Goal: Task Accomplishment & Management: Use online tool/utility

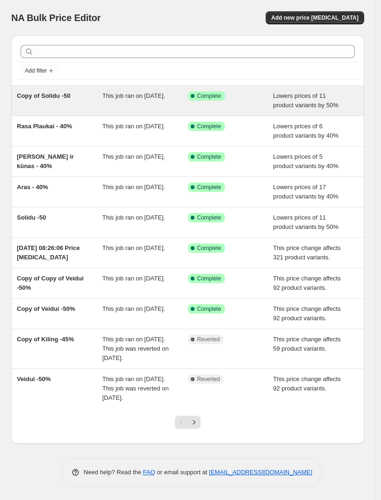
click at [82, 104] on div "Copy of Solidu -50" at bounding box center [59, 100] width 85 height 19
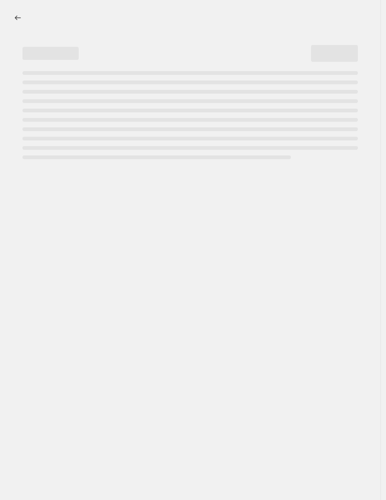
select select "percentage"
select select "vendor"
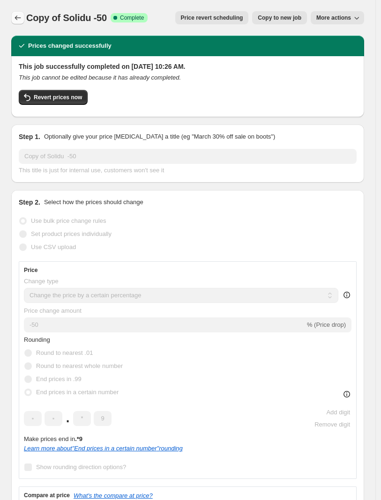
click at [19, 22] on icon "Price change jobs" at bounding box center [17, 17] width 9 height 9
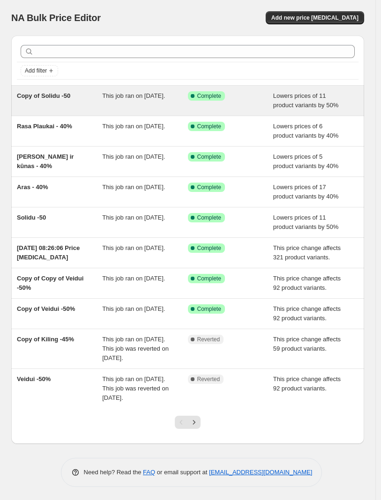
click at [59, 101] on div "Copy of Solidu -50" at bounding box center [59, 100] width 85 height 19
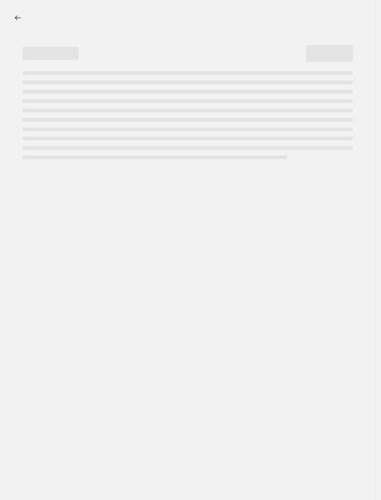
select select "percentage"
select select "vendor"
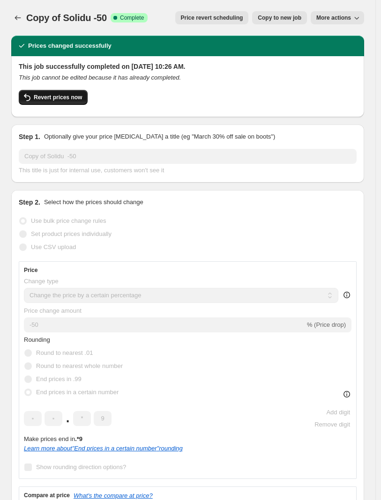
click at [60, 100] on span "Revert prices now" at bounding box center [58, 97] width 48 height 7
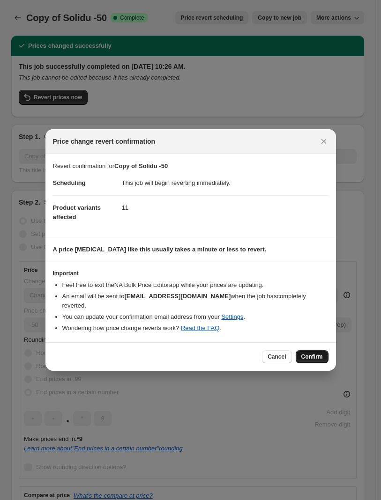
click at [318, 353] on span "Confirm" at bounding box center [312, 356] width 22 height 7
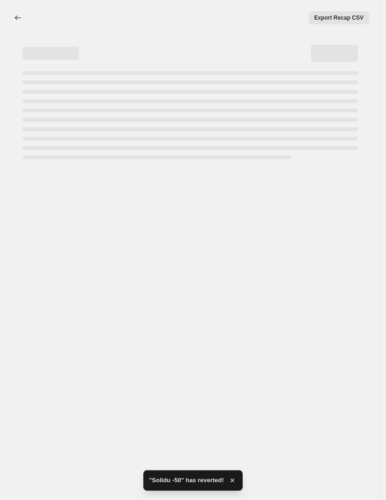
select select "percentage"
select select "vendor"
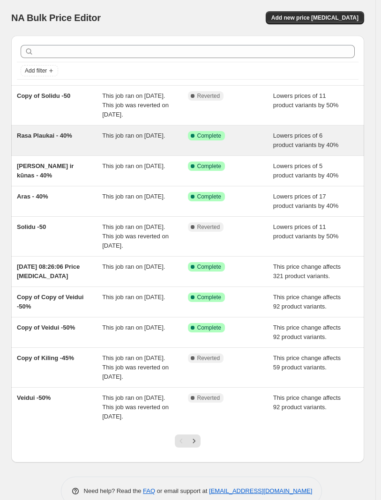
click at [87, 150] on div "Rasa Plaukai - 40%" at bounding box center [59, 140] width 85 height 19
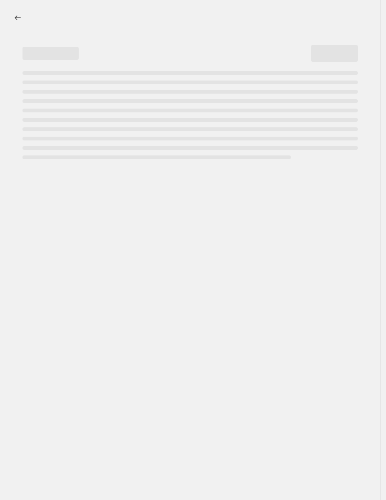
select select "percentage"
select select "vendor"
select select "collection"
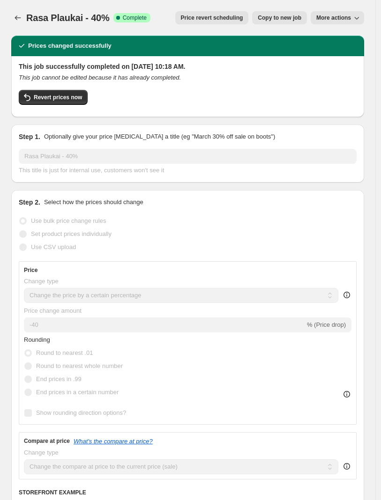
click at [226, 20] on span "Price revert scheduling" at bounding box center [212, 17] width 62 height 7
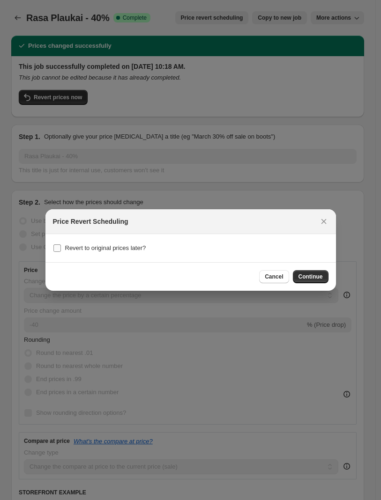
click at [92, 253] on label "Revert to original prices later?" at bounding box center [99, 248] width 93 height 13
click at [61, 252] on input "Revert to original prices later?" at bounding box center [56, 247] width 7 height 7
checkbox input "true"
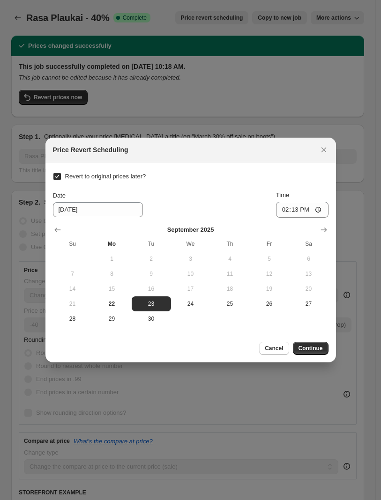
click at [53, 178] on input "Revert to original prices later?" at bounding box center [56, 176] width 7 height 7
checkbox input "false"
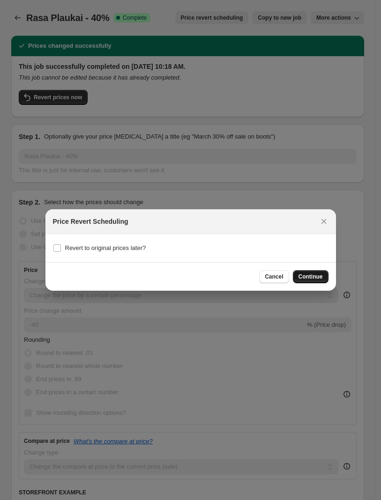
click at [306, 278] on span "Continue" at bounding box center [310, 276] width 24 height 7
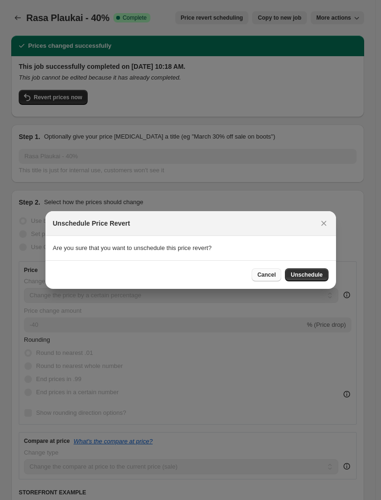
click at [270, 276] on span "Cancel" at bounding box center [266, 274] width 18 height 7
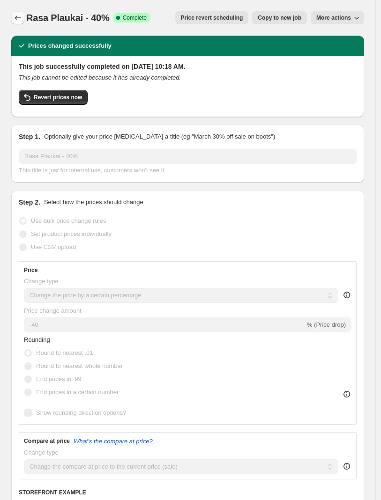
click at [16, 16] on icon "Price change jobs" at bounding box center [17, 17] width 9 height 9
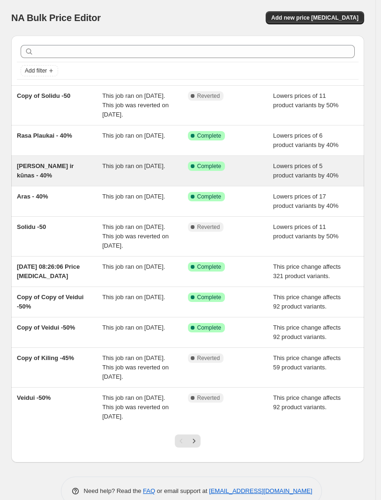
click at [74, 176] on span "[PERSON_NAME] ir kūnas - 40%" at bounding box center [45, 171] width 57 height 16
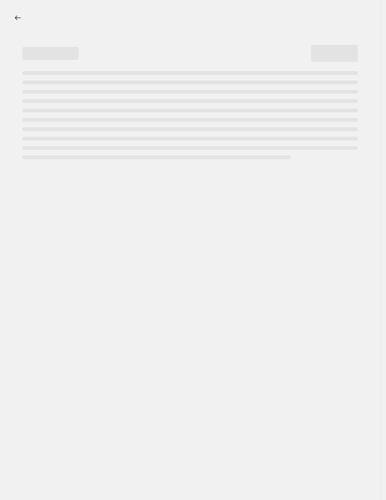
select select "percentage"
select select "vendor"
select select "collection"
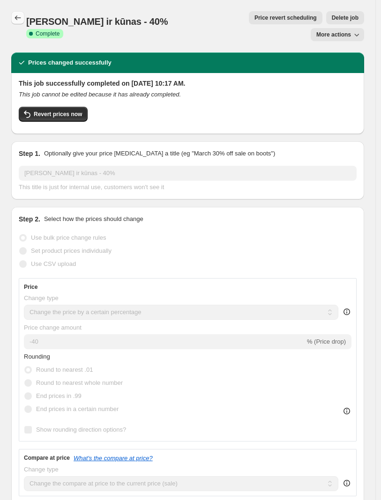
click at [21, 22] on button "Price change jobs" at bounding box center [17, 17] width 13 height 13
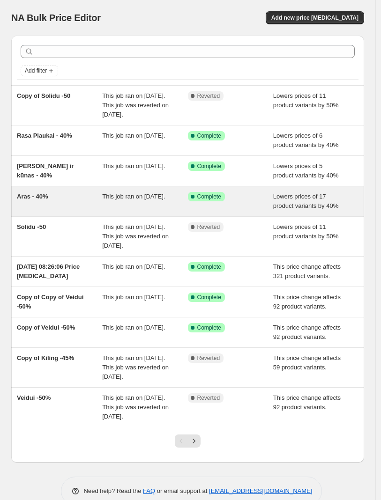
click at [74, 207] on div "Aras - 40%" at bounding box center [59, 201] width 85 height 19
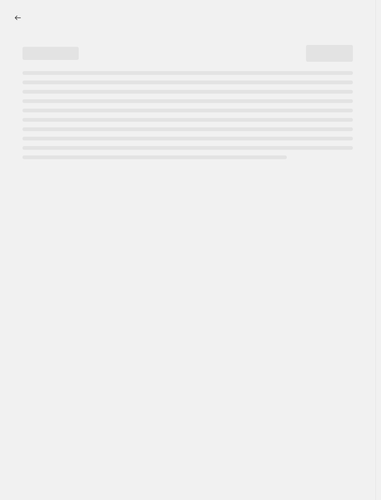
select select "percentage"
select select "vendor"
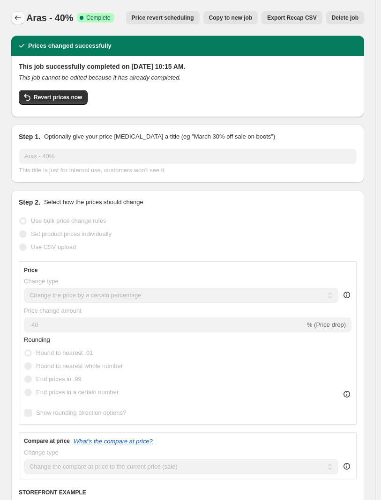
click at [20, 15] on icon "Price change jobs" at bounding box center [17, 17] width 9 height 9
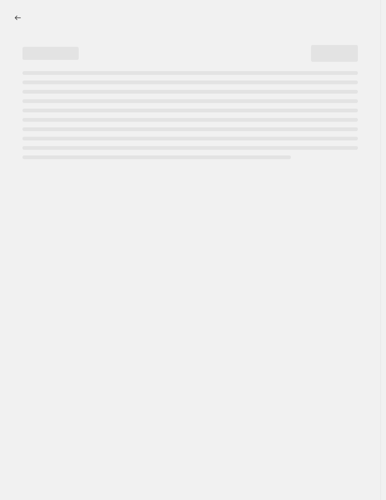
select select "percentage"
select select "vendor"
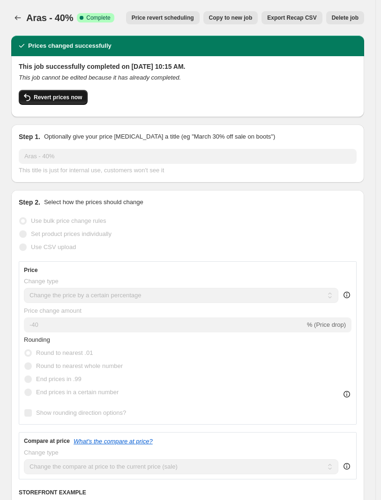
click at [56, 99] on span "Revert prices now" at bounding box center [58, 97] width 48 height 7
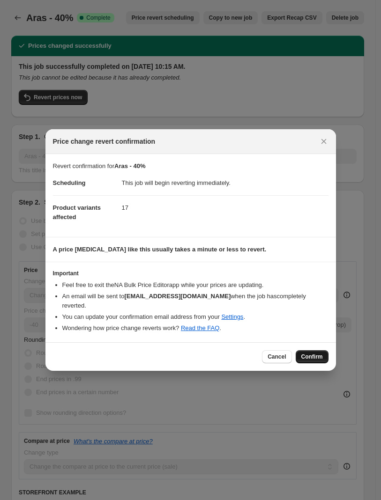
click at [315, 353] on span "Confirm" at bounding box center [312, 356] width 22 height 7
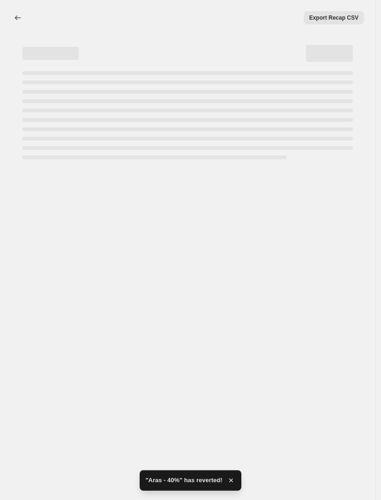
select select "percentage"
select select "vendor"
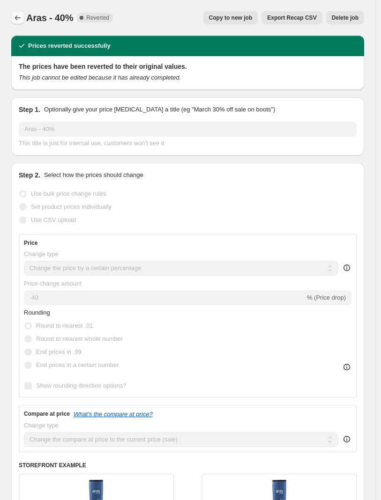
click at [22, 18] on icon "Price change jobs" at bounding box center [17, 17] width 9 height 9
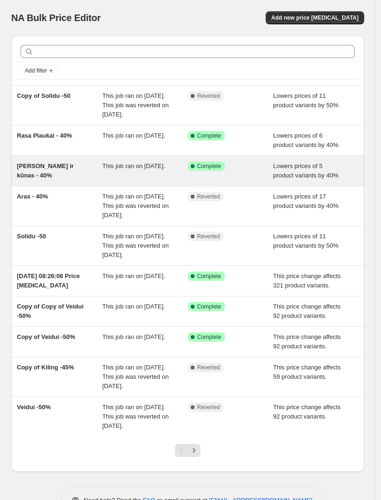
click at [71, 178] on span "[PERSON_NAME] ir kūnas - 40%" at bounding box center [45, 171] width 57 height 16
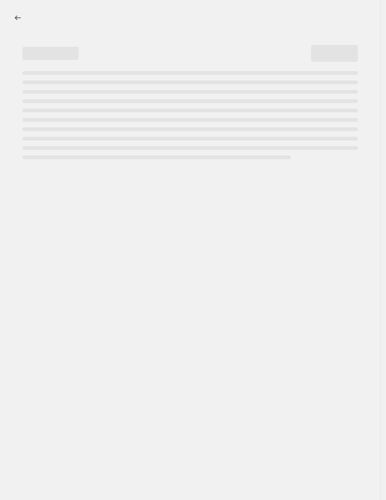
select select "percentage"
select select "vendor"
select select "collection"
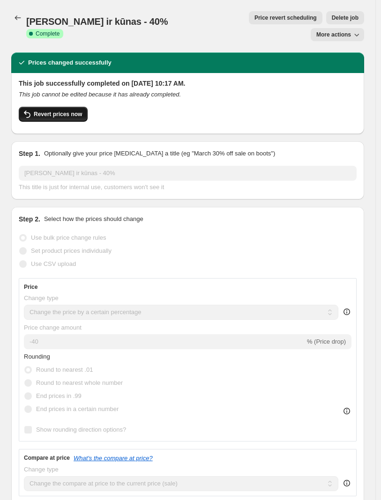
click at [63, 111] on span "Revert prices now" at bounding box center [58, 114] width 48 height 7
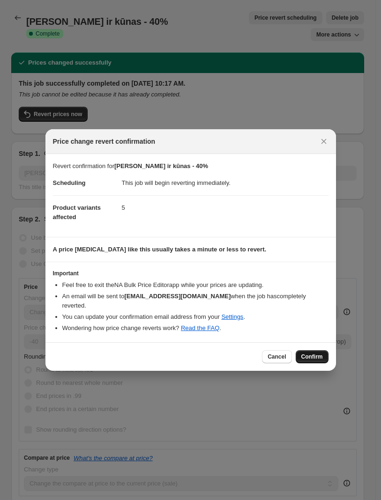
click at [311, 353] on span "Confirm" at bounding box center [312, 356] width 22 height 7
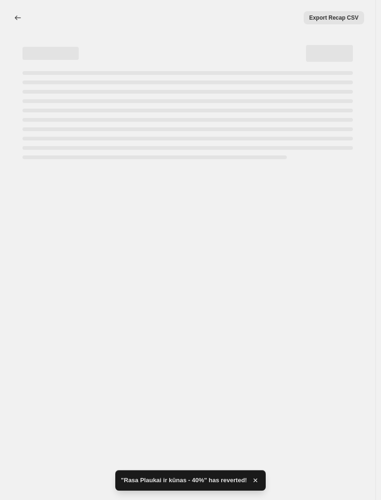
select select "percentage"
select select "vendor"
select select "collection"
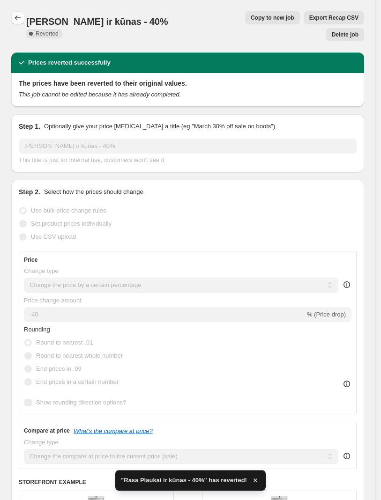
click at [16, 18] on icon "Price change jobs" at bounding box center [17, 17] width 9 height 9
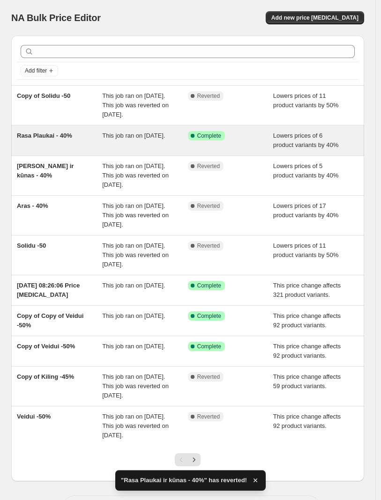
click at [161, 150] on div "This job ran on [DATE]." at bounding box center [144, 140] width 85 height 19
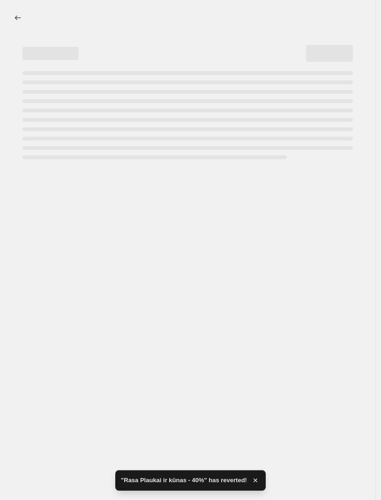
select select "percentage"
select select "vendor"
select select "collection"
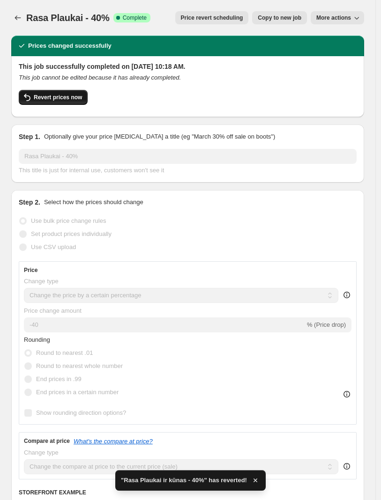
click at [55, 99] on span "Revert prices now" at bounding box center [58, 97] width 48 height 7
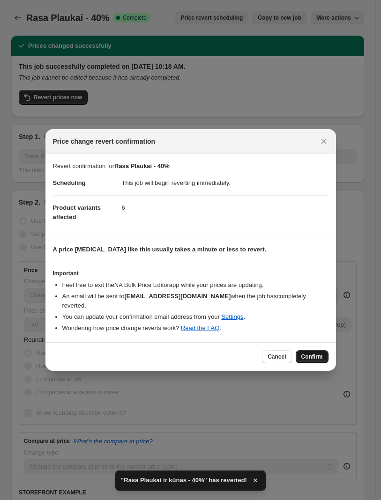
click at [313, 353] on span "Confirm" at bounding box center [312, 356] width 22 height 7
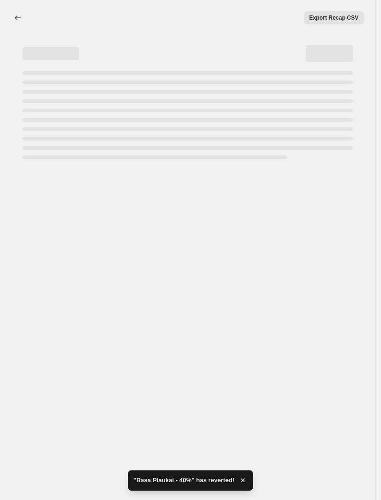
select select "percentage"
select select "vendor"
select select "collection"
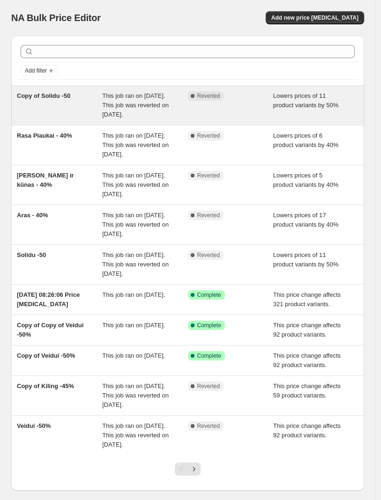
click at [137, 113] on span "This job ran on [DATE]. This job was reverted on [DATE]." at bounding box center [135, 105] width 67 height 26
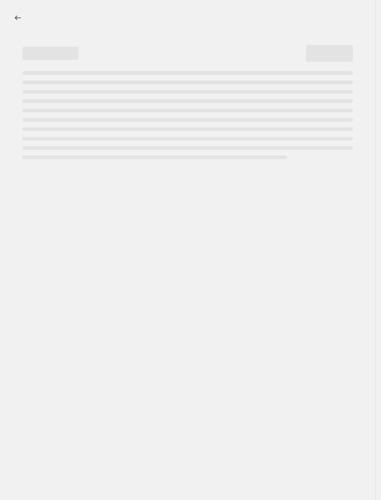
select select "percentage"
select select "vendor"
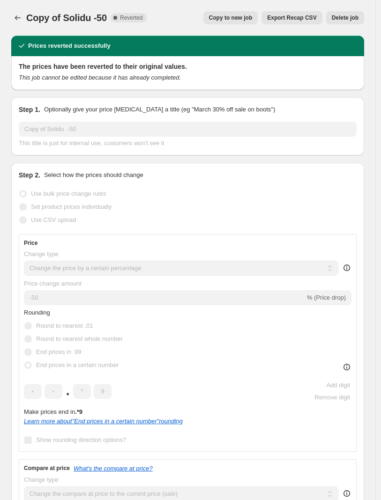
click at [252, 20] on span "Copy to new job" at bounding box center [231, 17] width 44 height 7
select select "percentage"
select select "vendor"
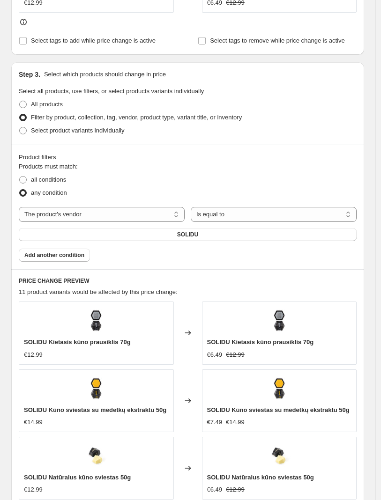
scroll to position [863, 0]
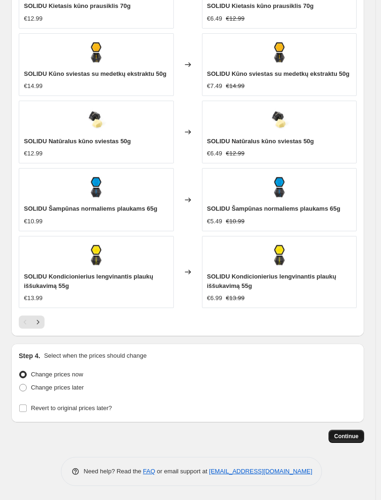
click at [343, 438] on span "Continue" at bounding box center [346, 436] width 24 height 7
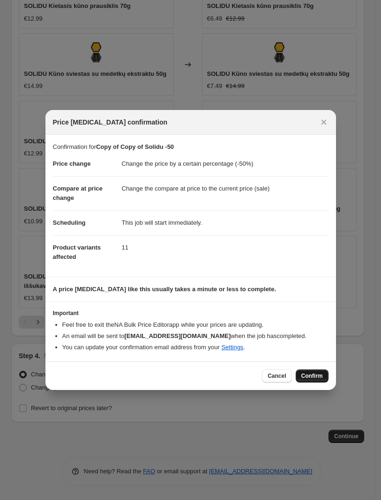
click at [312, 375] on span "Confirm" at bounding box center [312, 375] width 22 height 7
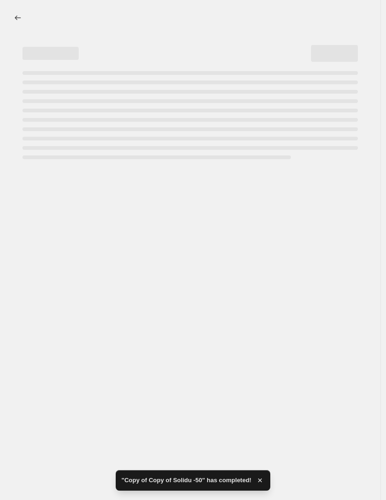
select select "percentage"
select select "vendor"
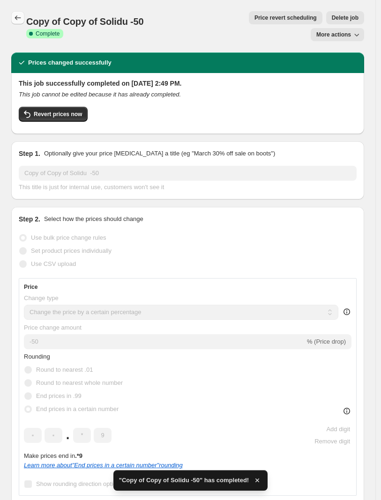
click at [16, 16] on icon "Price change jobs" at bounding box center [17, 17] width 9 height 9
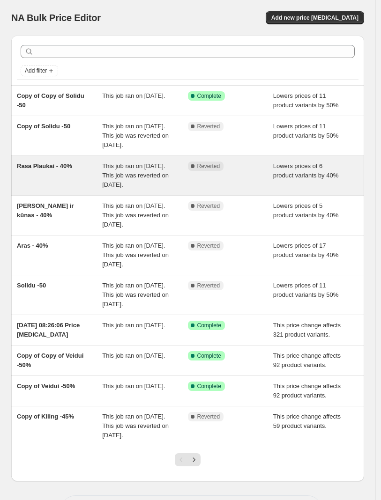
click at [120, 188] on span "This job ran on [DATE]. This job was reverted on [DATE]." at bounding box center [135, 176] width 67 height 26
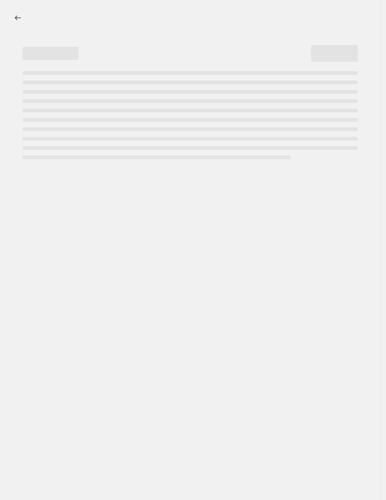
select select "percentage"
select select "vendor"
select select "collection"
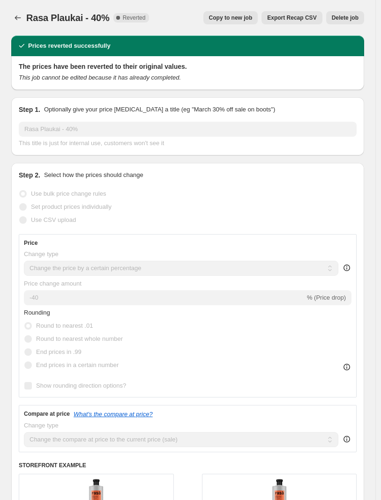
click at [244, 20] on span "Copy to new job" at bounding box center [231, 17] width 44 height 7
select select "percentage"
select select "vendor"
select select "collection"
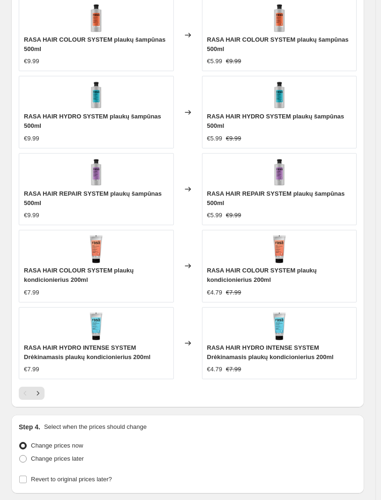
scroll to position [895, 0]
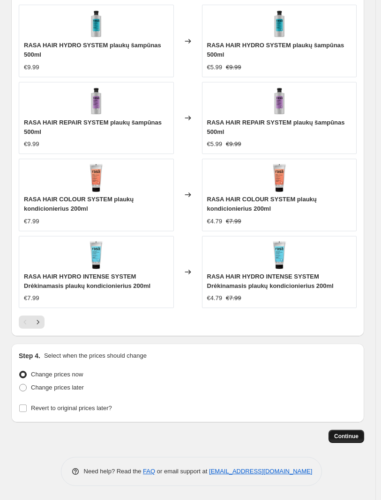
click at [348, 437] on span "Continue" at bounding box center [346, 436] width 24 height 7
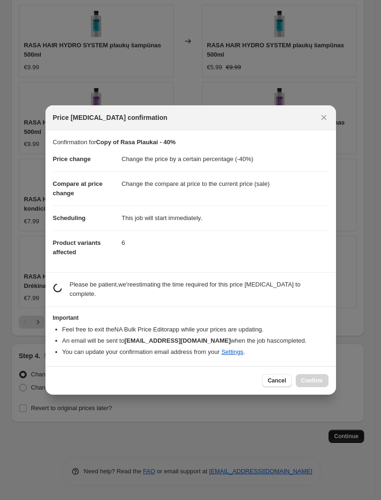
scroll to position [0, 0]
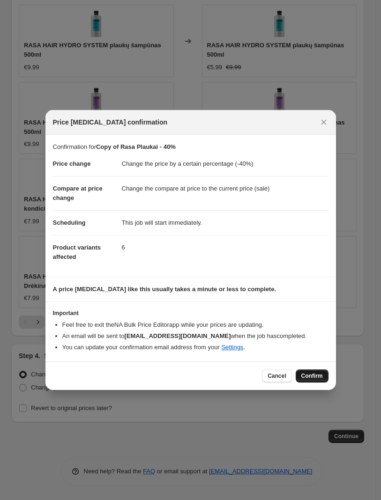
click at [310, 377] on span "Confirm" at bounding box center [312, 375] width 22 height 7
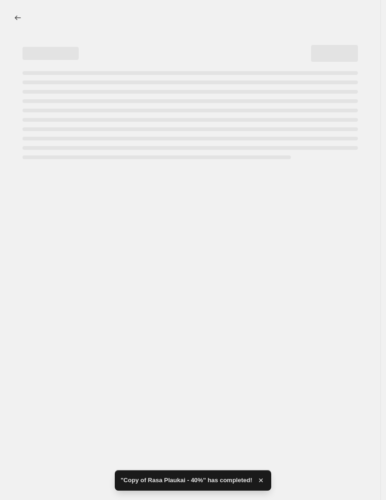
select select "percentage"
select select "vendor"
select select "collection"
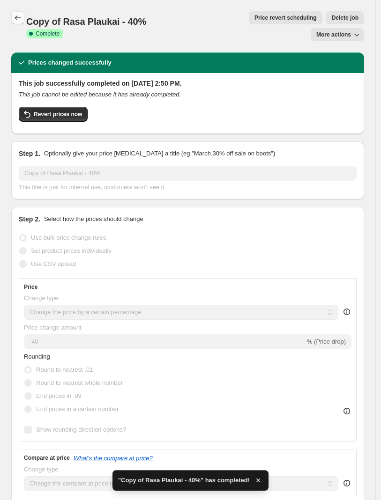
click at [14, 15] on icon "Price change jobs" at bounding box center [17, 17] width 9 height 9
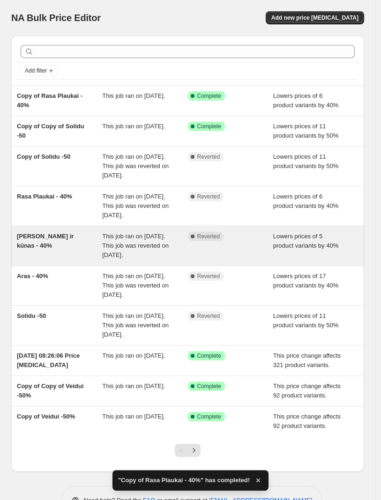
click at [69, 260] on div "[PERSON_NAME] ir kūnas - 40%" at bounding box center [59, 246] width 85 height 28
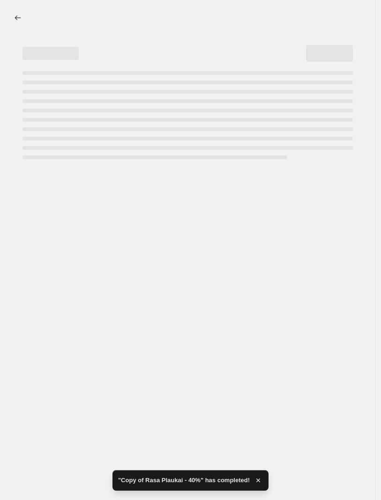
select select "percentage"
select select "vendor"
select select "collection"
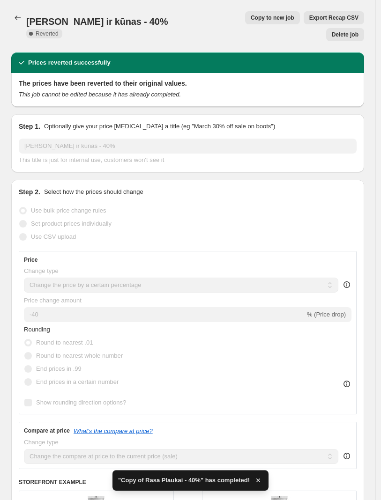
click at [251, 15] on span "Copy to new job" at bounding box center [273, 17] width 44 height 7
select select "percentage"
select select "vendor"
select select "collection"
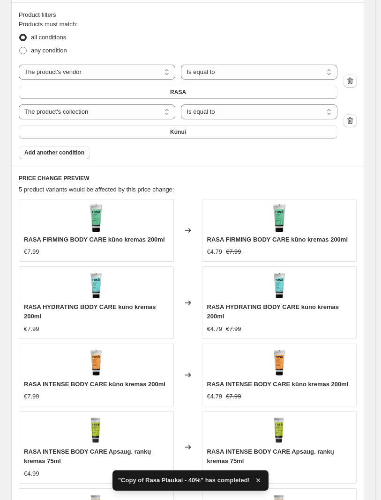
scroll to position [858, 0]
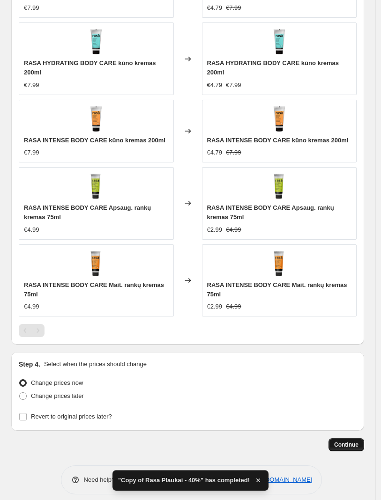
click at [354, 441] on span "Continue" at bounding box center [346, 444] width 24 height 7
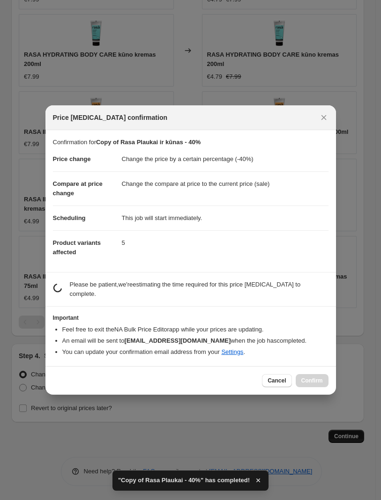
scroll to position [0, 0]
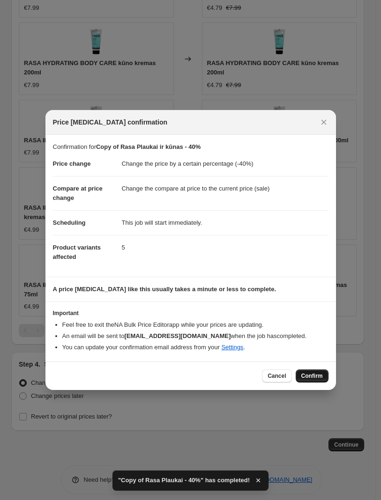
click at [304, 380] on button "Confirm" at bounding box center [312, 376] width 33 height 13
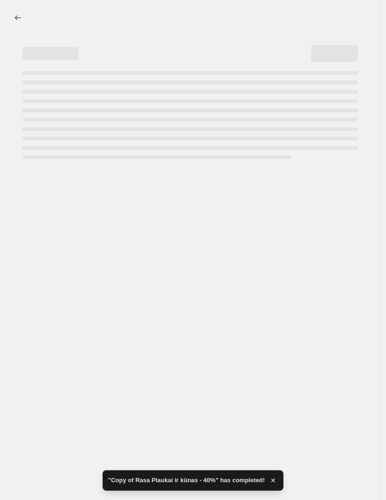
select select "percentage"
select select "vendor"
select select "collection"
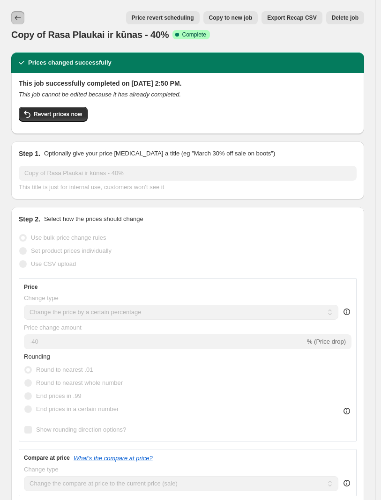
click at [11, 16] on button "Price change jobs" at bounding box center [17, 17] width 13 height 13
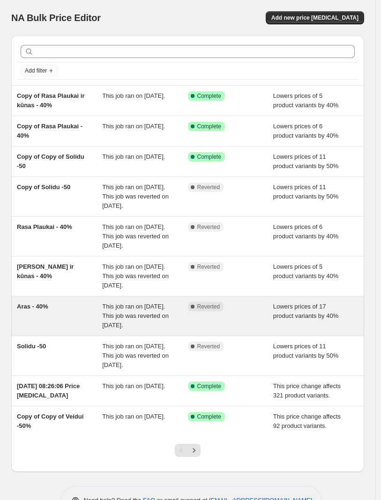
click at [92, 330] on div "Aras - 40%" at bounding box center [59, 316] width 85 height 28
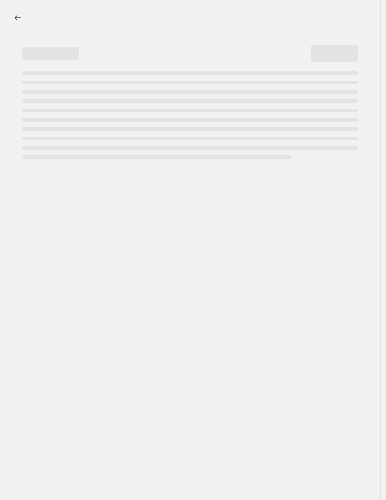
select select "percentage"
select select "vendor"
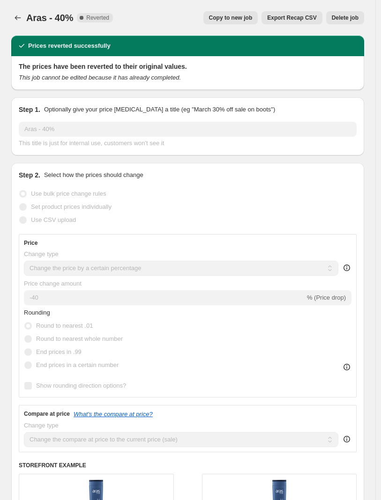
click at [230, 19] on span "Copy to new job" at bounding box center [231, 17] width 44 height 7
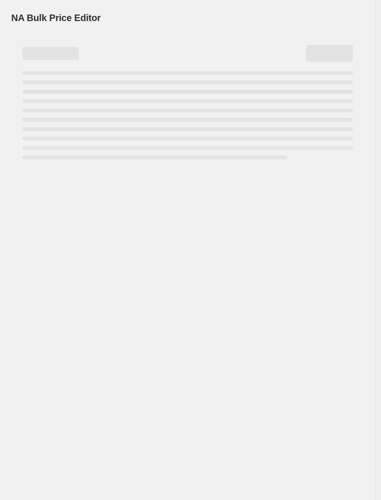
select select "percentage"
select select "vendor"
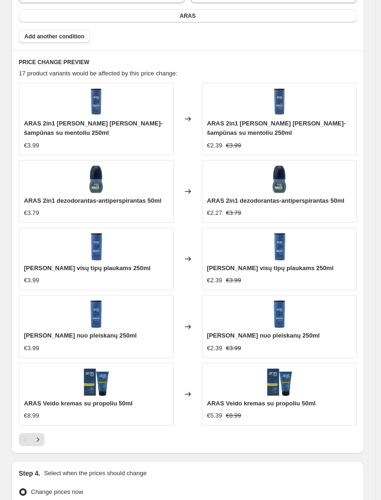
scroll to position [799, 0]
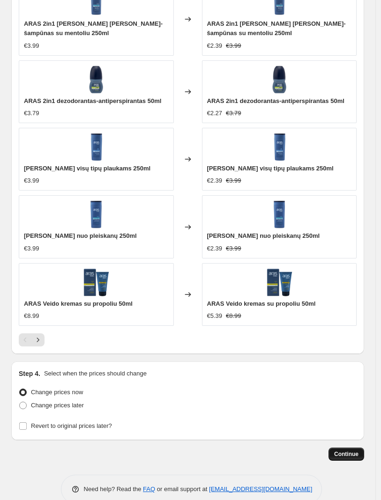
click at [349, 451] on span "Continue" at bounding box center [346, 454] width 24 height 7
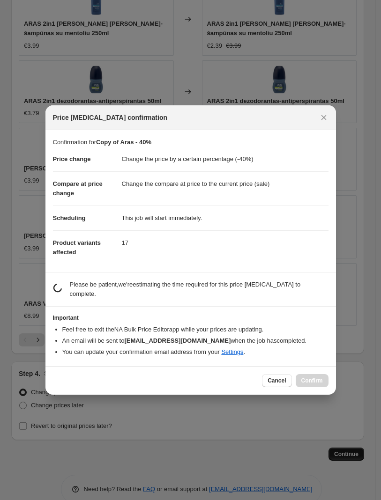
scroll to position [0, 0]
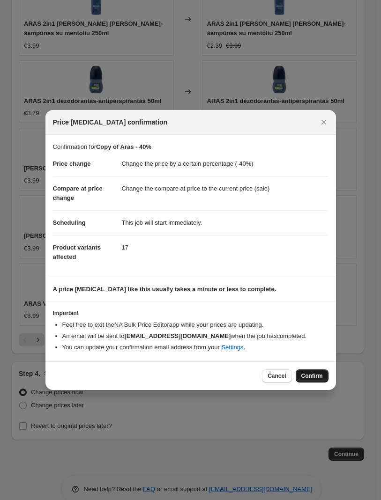
click at [315, 372] on span "Confirm" at bounding box center [312, 375] width 22 height 7
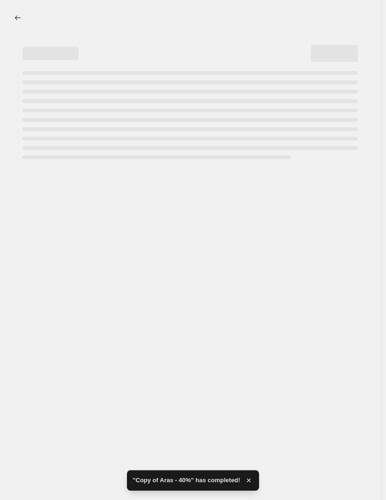
select select "percentage"
select select "vendor"
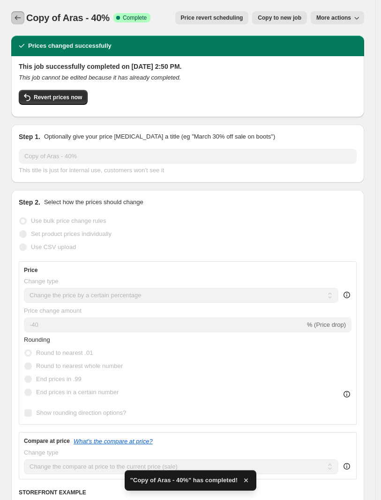
click at [20, 22] on icon "Price change jobs" at bounding box center [17, 17] width 9 height 9
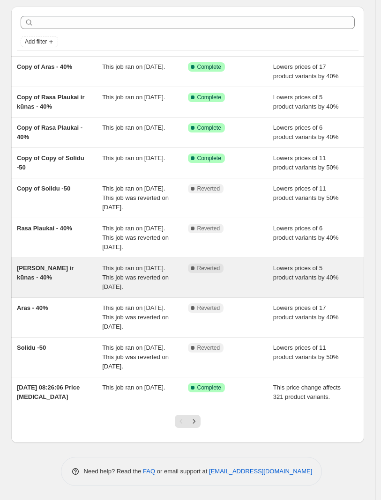
scroll to position [24, 0]
